Goal: Transaction & Acquisition: Purchase product/service

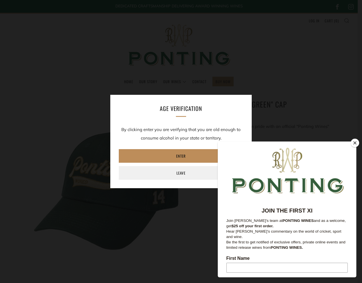
click at [181, 156] on link "Enter" at bounding box center [181, 156] width 124 height 14
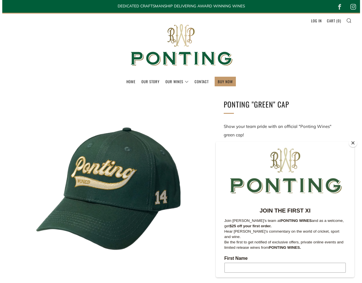
scroll to position [141, 0]
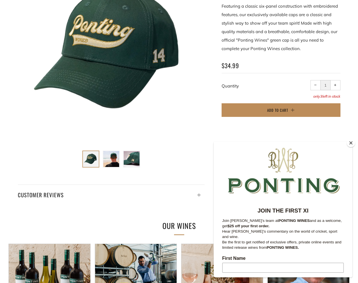
click at [281, 110] on span "Add to Cart" at bounding box center [277, 110] width 21 height 6
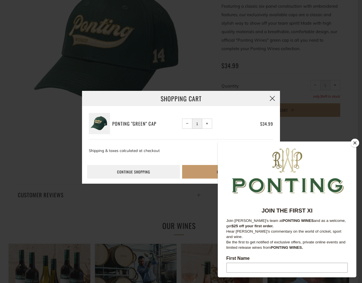
click at [272, 98] on button "button" at bounding box center [272, 98] width 15 height 15
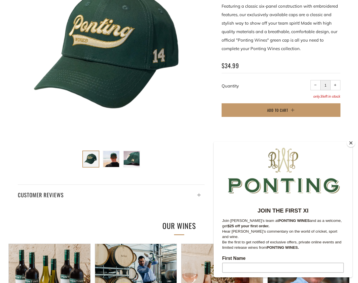
click at [325, 85] on input "1" at bounding box center [325, 85] width 10 height 10
type input "1"
click at [281, 110] on span "Add to Cart" at bounding box center [277, 110] width 21 height 6
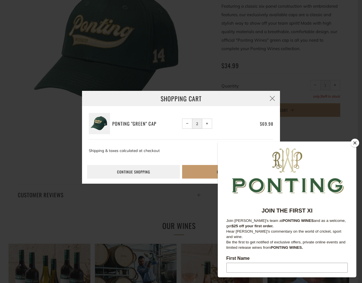
scroll to position [283, 0]
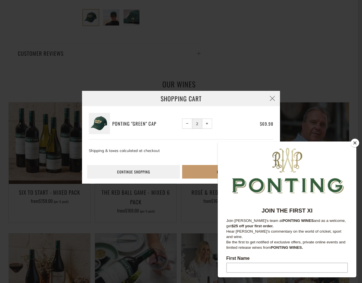
click at [197, 123] on input "2" at bounding box center [197, 124] width 10 height 10
type input "1"
click at [187, 123] on span "−" at bounding box center [187, 123] width 3 height 3
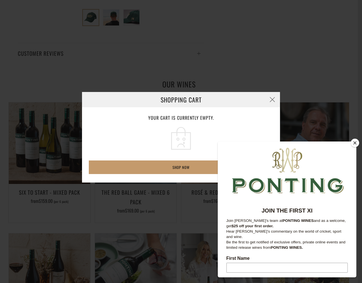
scroll to position [141, 0]
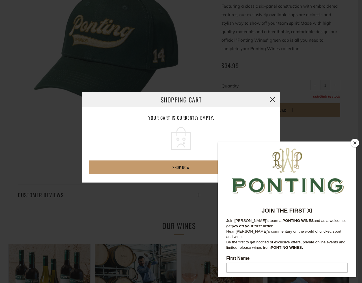
click at [272, 100] on button "button" at bounding box center [272, 99] width 15 height 15
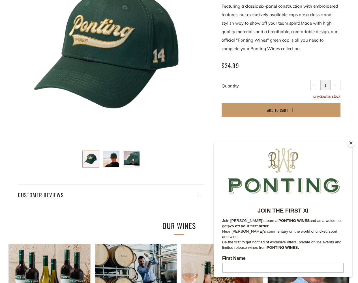
click at [325, 85] on input "1" at bounding box center [325, 85] width 10 height 10
type input "1"
click at [281, 110] on span "Add to Cart" at bounding box center [277, 110] width 21 height 6
